Goal: Information Seeking & Learning: Understand process/instructions

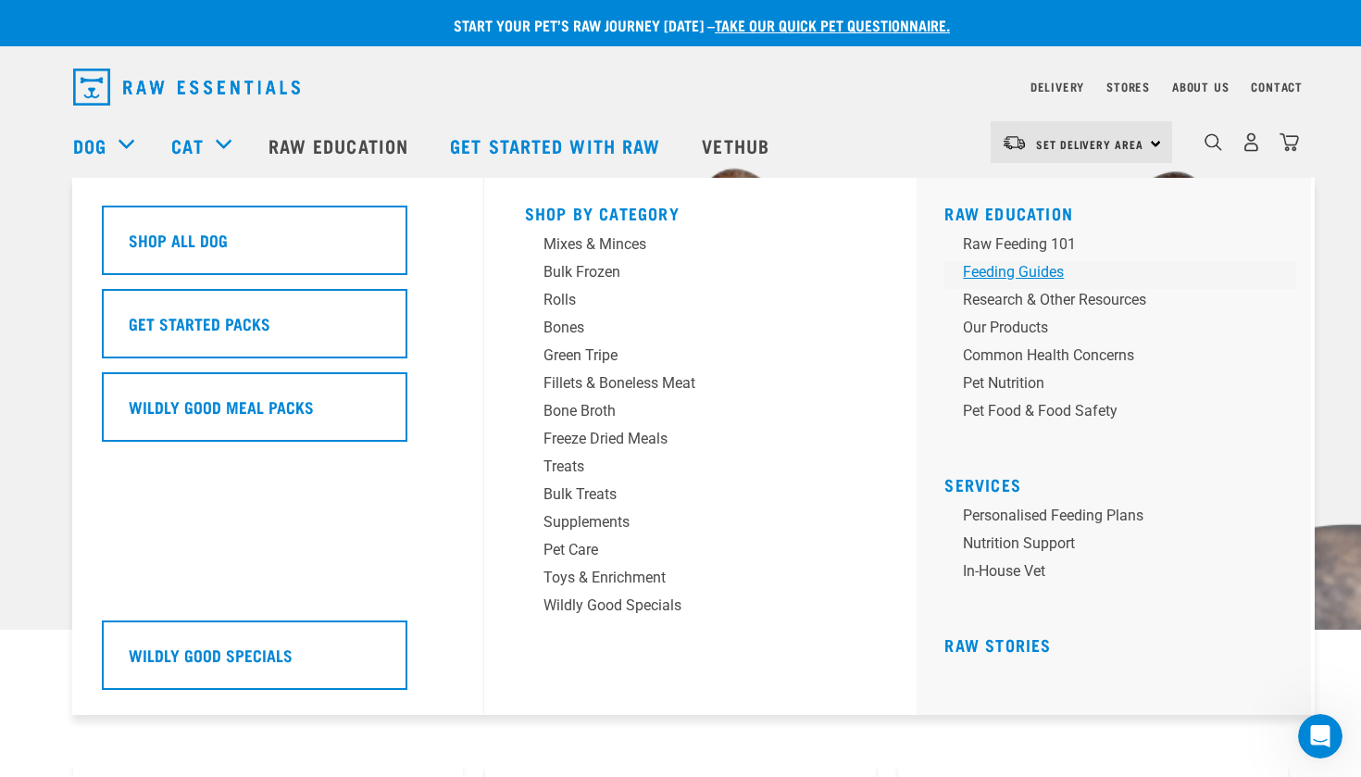
click at [1015, 266] on div "Feeding Guides" at bounding box center [1107, 272] width 289 height 22
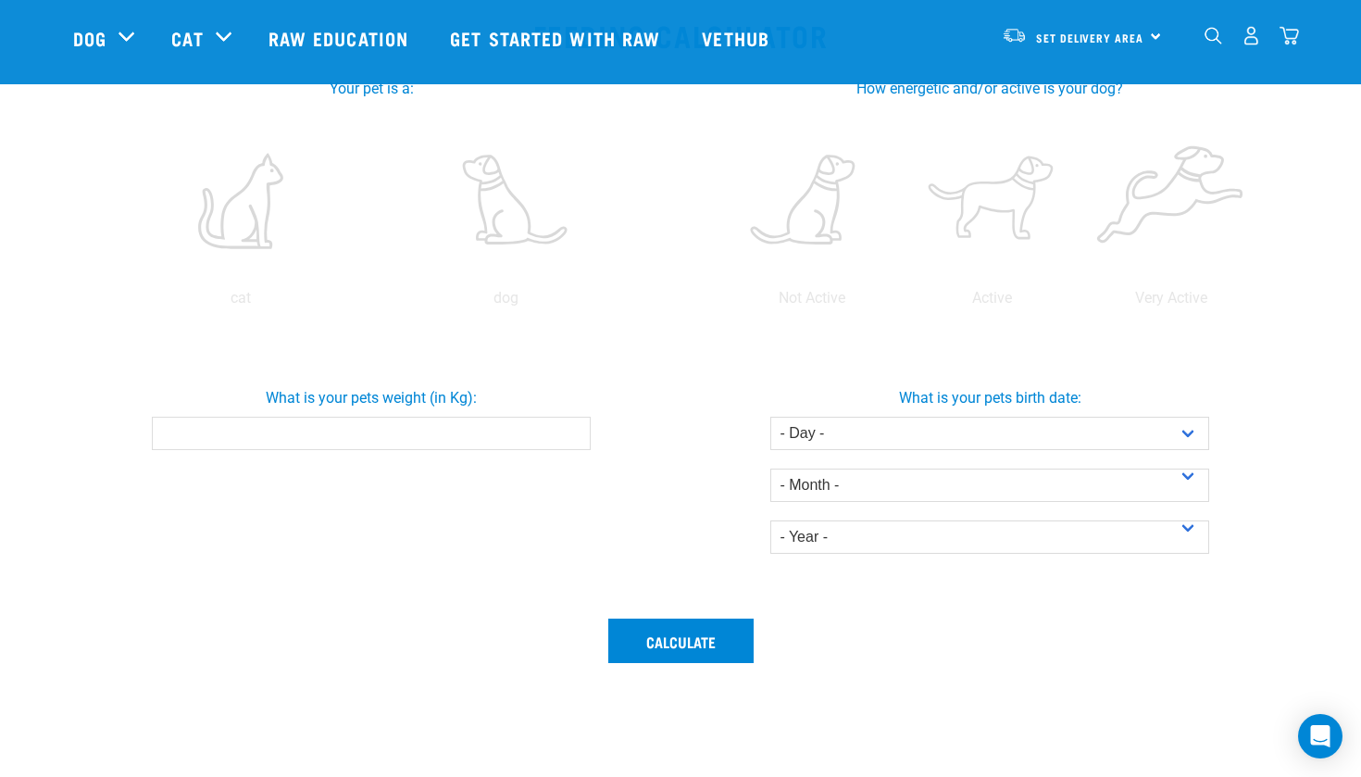
scroll to position [367, 0]
click at [242, 439] on input "What is your pets weight (in Kg):" at bounding box center [371, 432] width 438 height 33
drag, startPoint x: 243, startPoint y: 430, endPoint x: 179, endPoint y: 430, distance: 64.8
click at [179, 430] on input "5.6" at bounding box center [371, 432] width 438 height 33
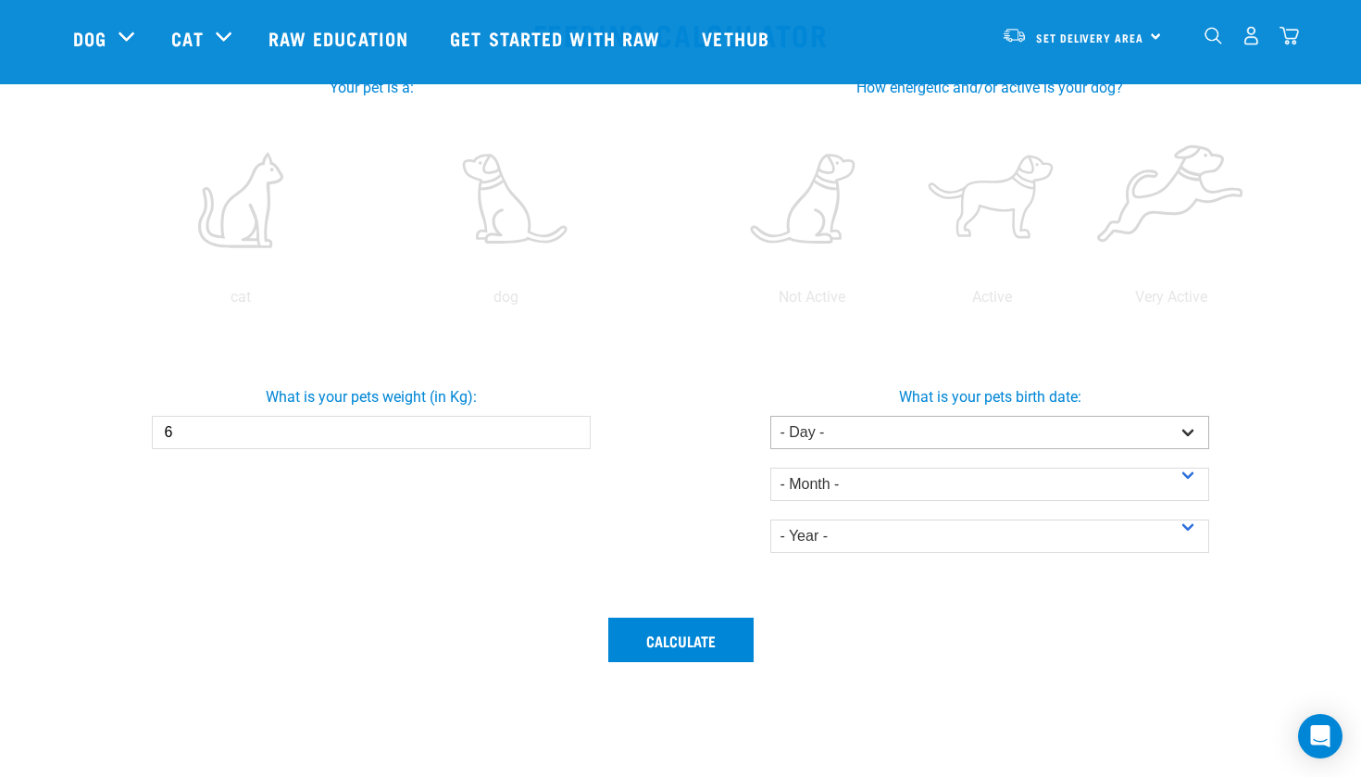
type input "6"
select select "7"
select select "July"
select select "2025"
click at [660, 652] on button "Calculate" at bounding box center [680, 639] width 145 height 44
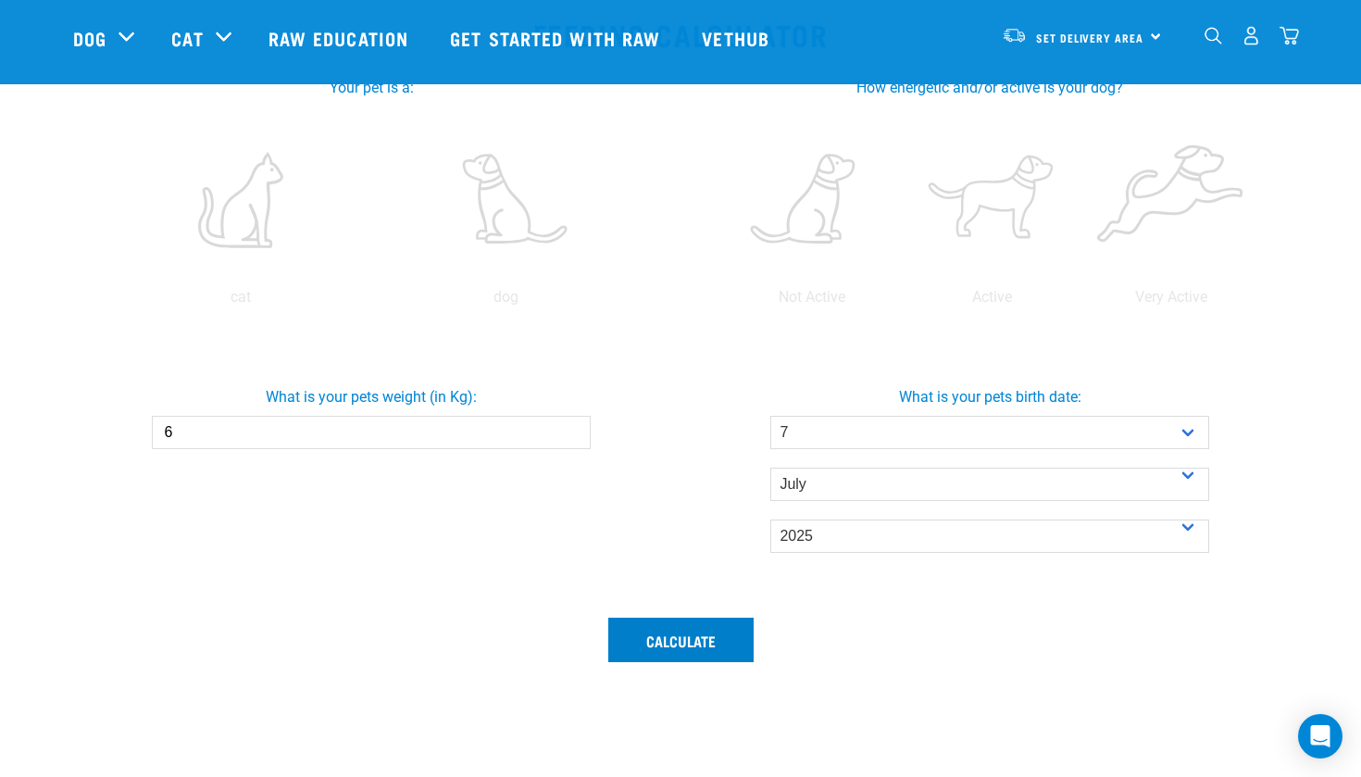
click at [683, 642] on button "Calculate" at bounding box center [680, 639] width 145 height 44
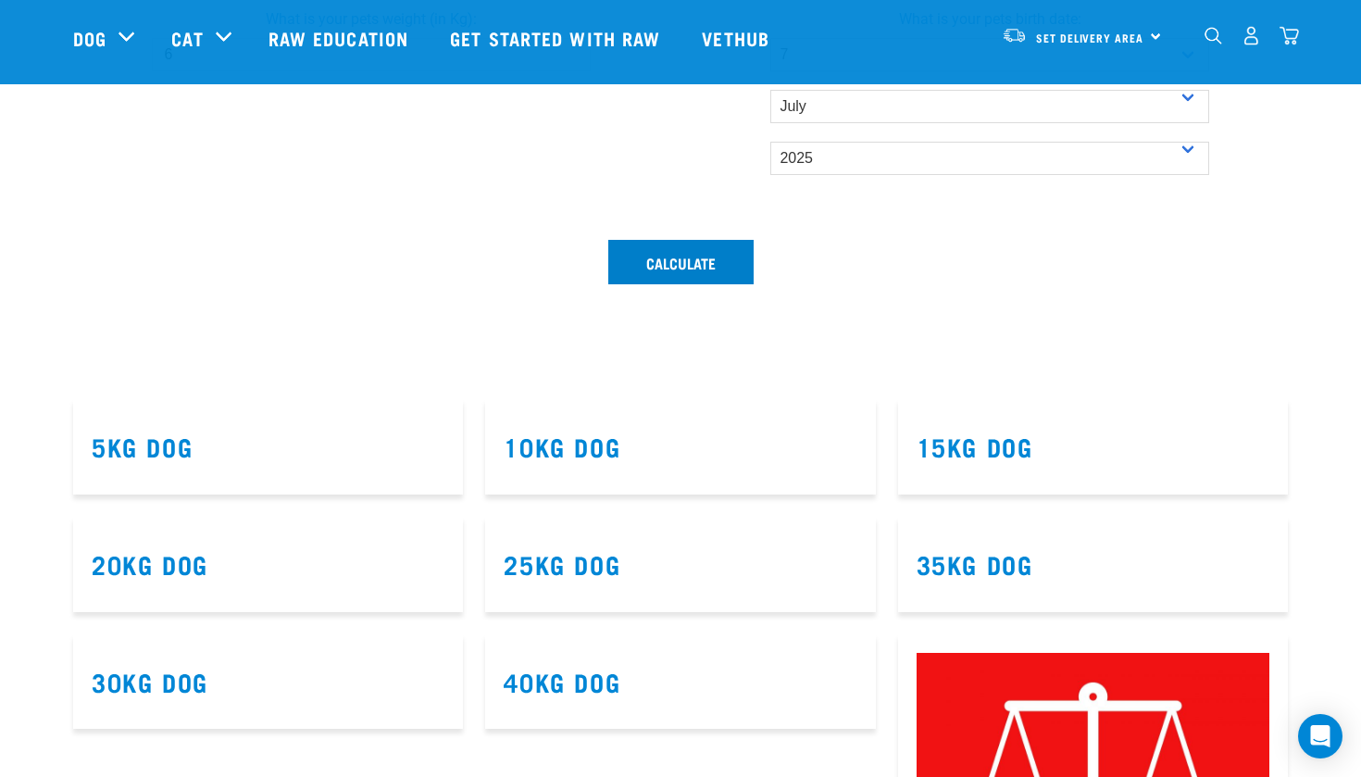
scroll to position [744, 0]
click at [678, 259] on button "Calculate" at bounding box center [680, 262] width 145 height 44
click at [151, 439] on link "5kg Dog" at bounding box center [142, 446] width 101 height 14
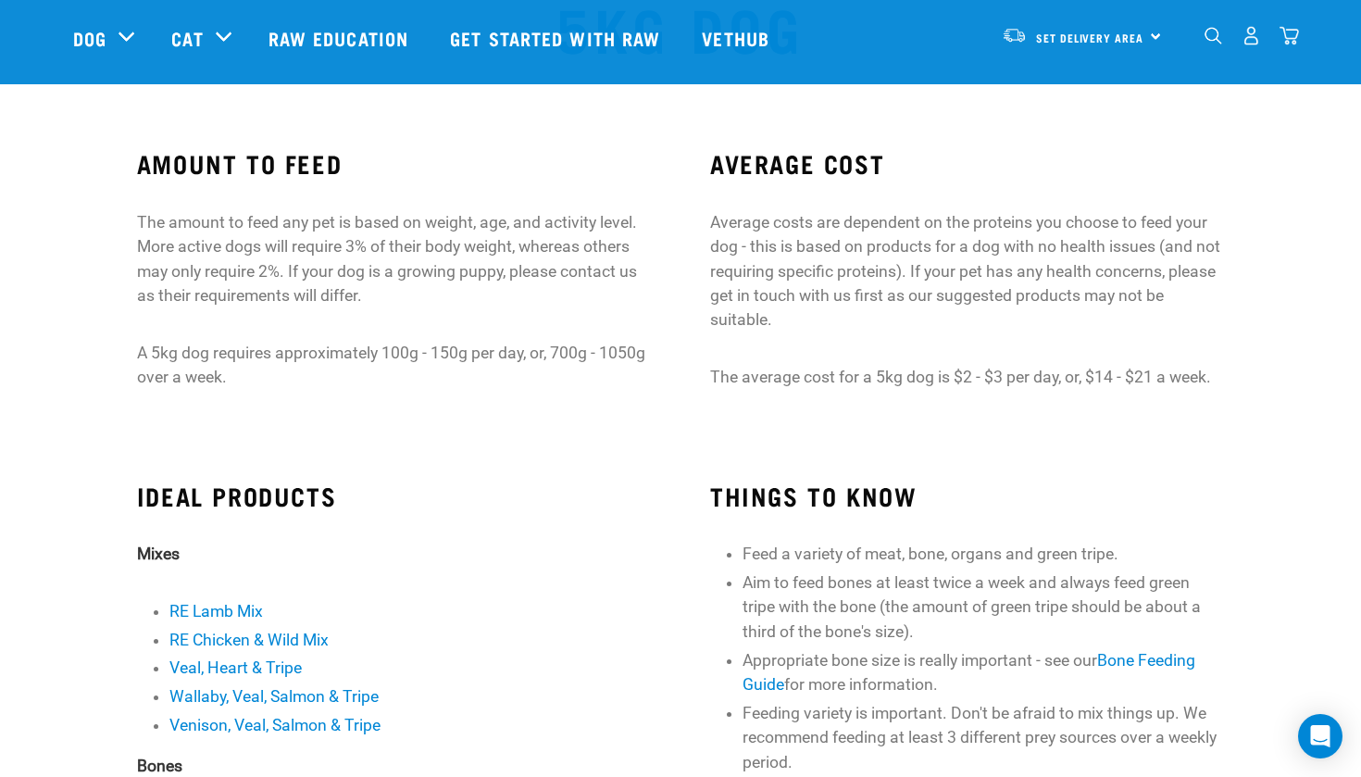
scroll to position [104, 0]
